Goal: Register for event/course

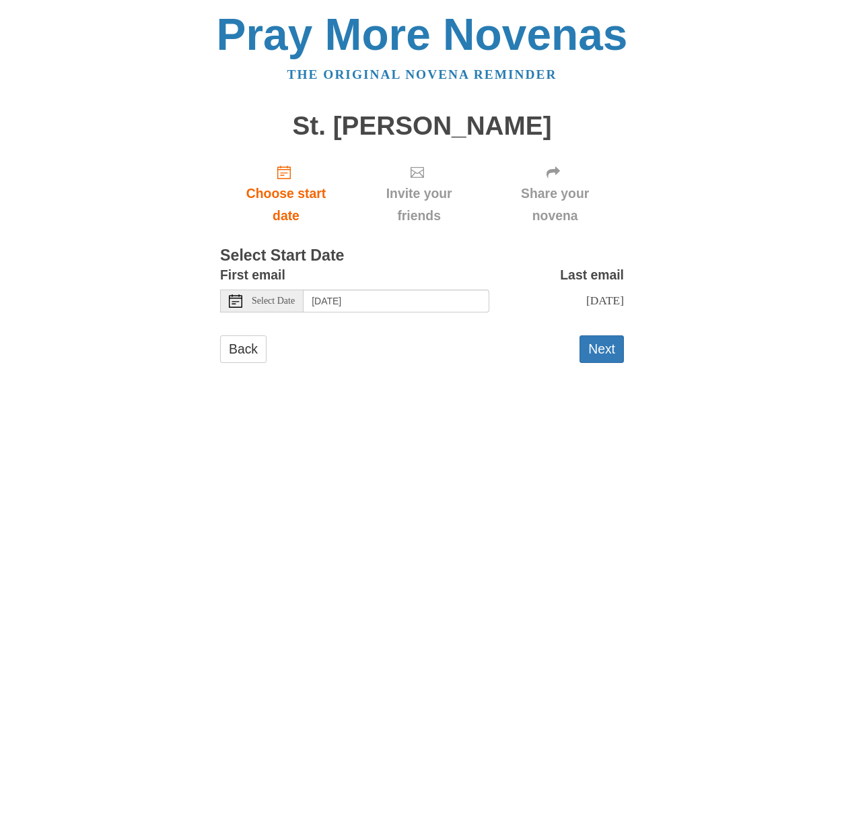
click at [289, 297] on span "Select Date" at bounding box center [273, 300] width 43 height 9
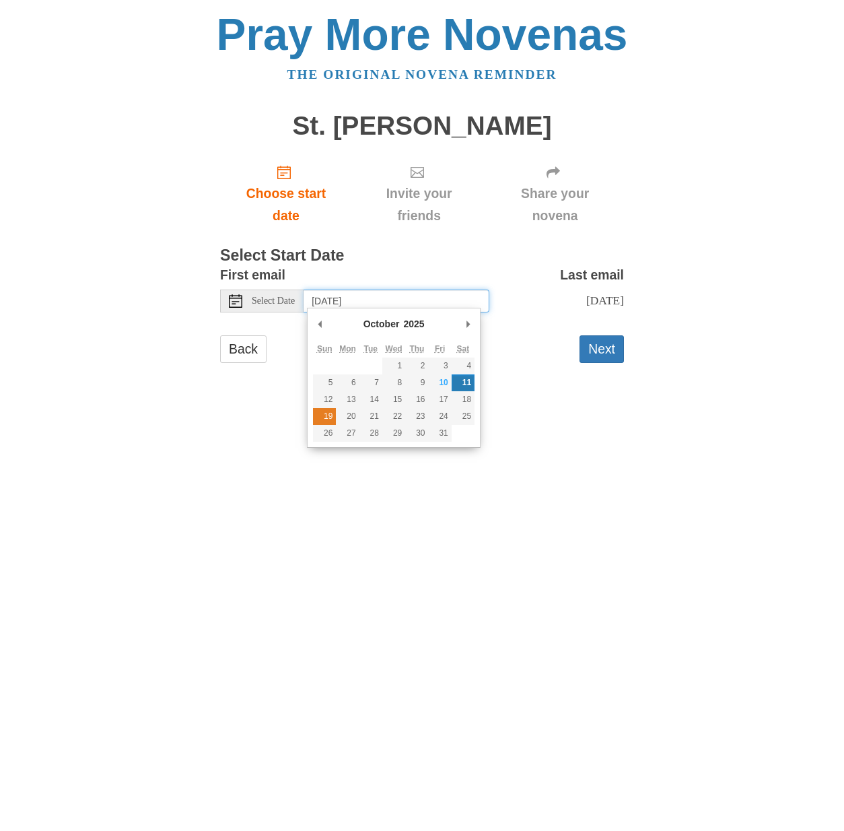
type input "Sunday, October 19th"
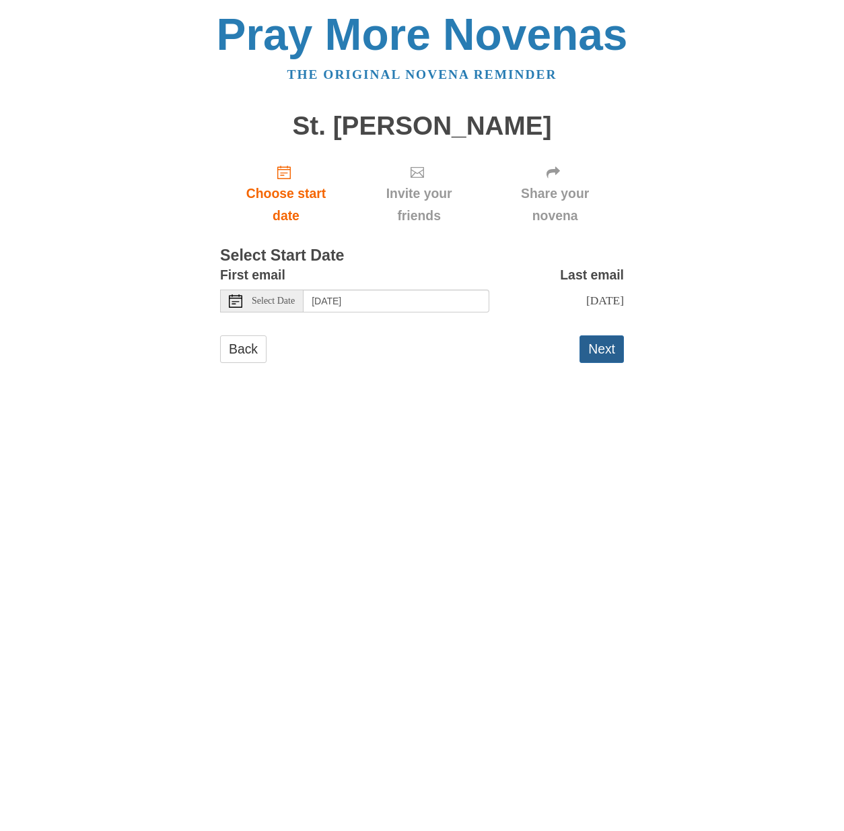
click at [601, 341] on button "Next" at bounding box center [602, 349] width 44 height 28
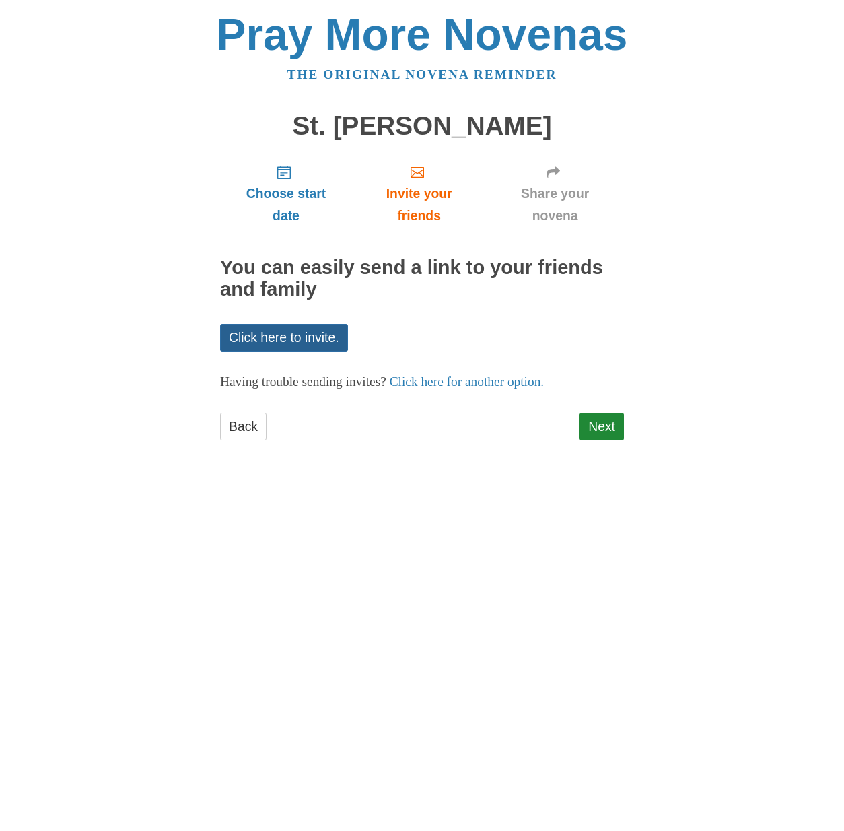
click at [306, 329] on link "Click here to invite." at bounding box center [284, 338] width 128 height 28
click at [603, 421] on link "Next" at bounding box center [602, 427] width 44 height 28
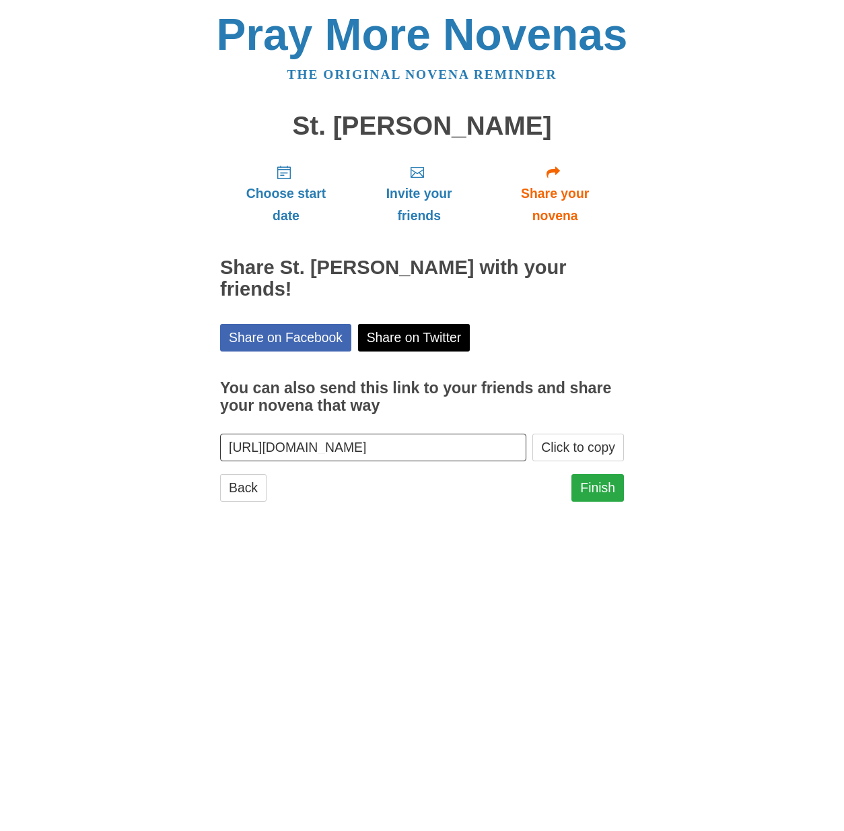
click at [605, 474] on link "Finish" at bounding box center [598, 488] width 53 height 28
